Goal: Navigation & Orientation: Find specific page/section

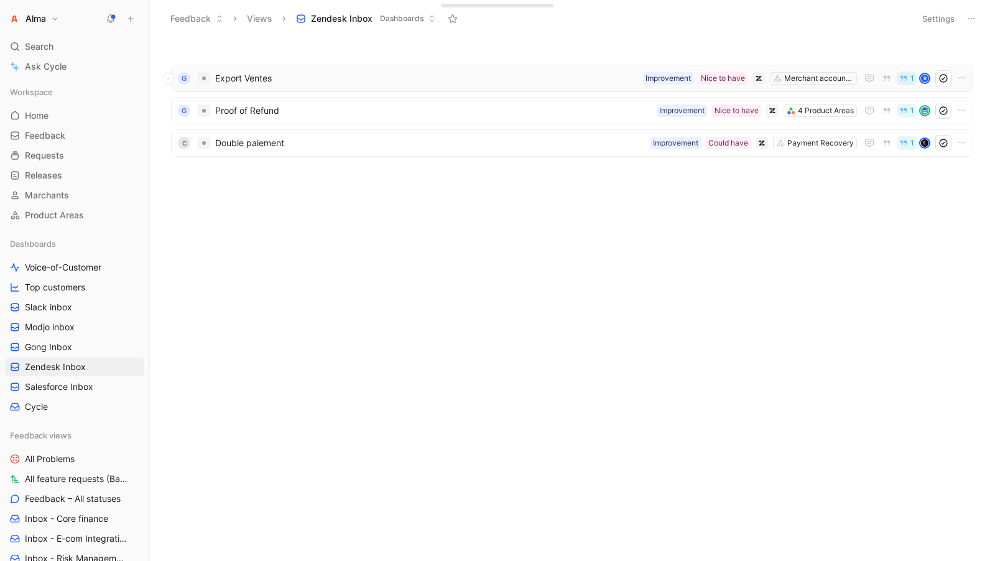
click at [436, 72] on span "Export Ventes" at bounding box center [426, 78] width 423 height 15
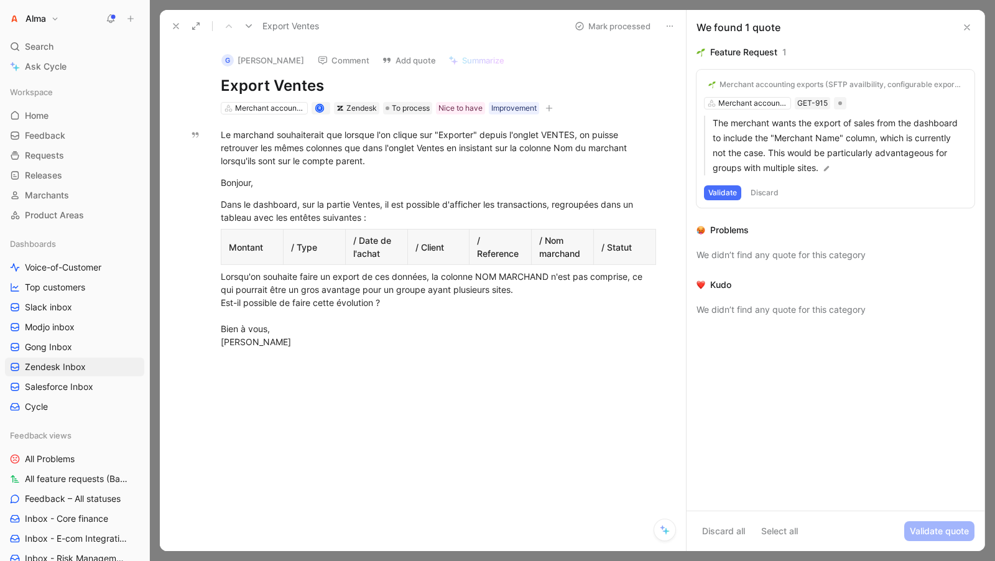
click at [178, 27] on icon at bounding box center [176, 26] width 10 height 10
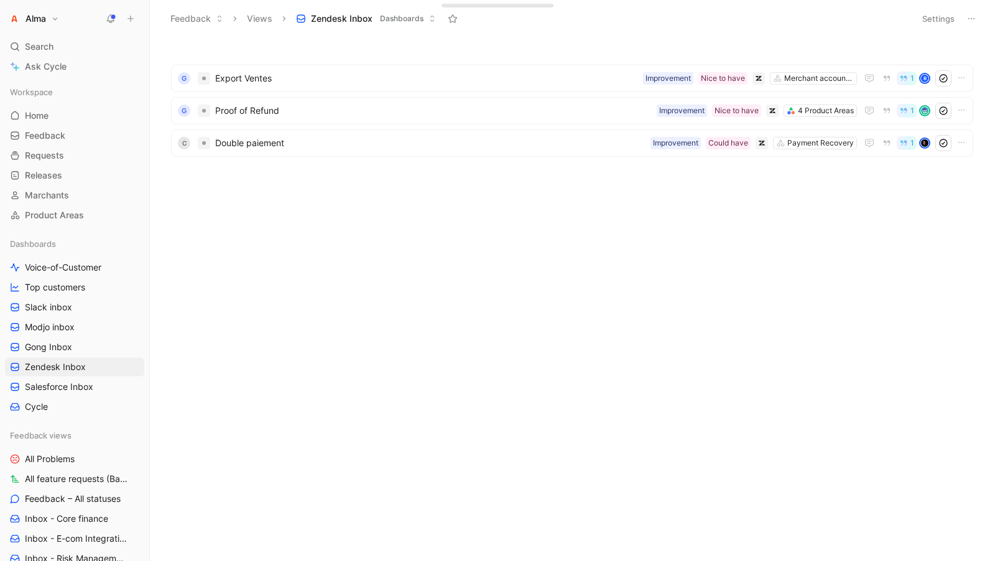
click at [108, 11] on button at bounding box center [110, 18] width 17 height 17
click at [41, 388] on span "Salesforce Inbox" at bounding box center [59, 387] width 68 height 12
